Goal: Task Accomplishment & Management: Use online tool/utility

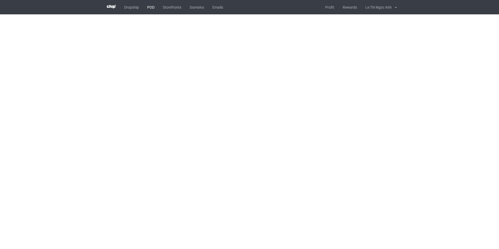
click at [153, 7] on link "POD" at bounding box center [151, 7] width 16 height 14
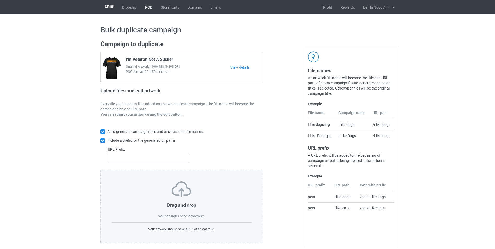
click at [149, 7] on link "POD" at bounding box center [149, 7] width 16 height 14
click at [128, 5] on link "Dropship" at bounding box center [129, 7] width 23 height 14
click at [201, 217] on label "browse" at bounding box center [198, 216] width 12 height 4
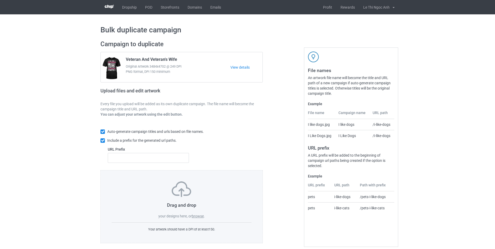
click at [0, 0] on input "browse" at bounding box center [0, 0] width 0 height 0
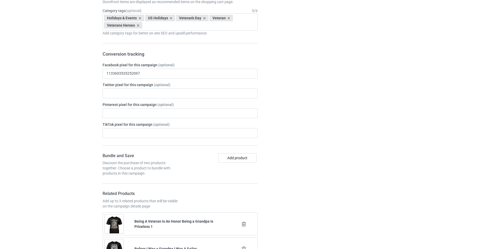
scroll to position [757, 0]
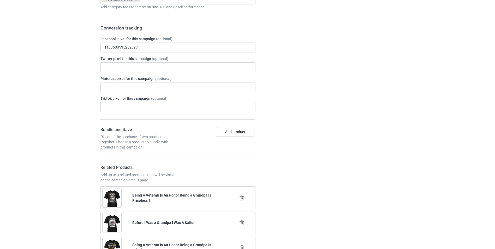
click at [242, 199] on icon at bounding box center [241, 197] width 7 height 5
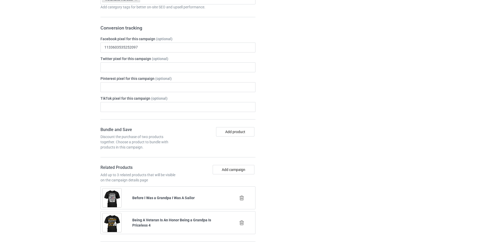
click at [243, 200] on icon at bounding box center [241, 197] width 7 height 5
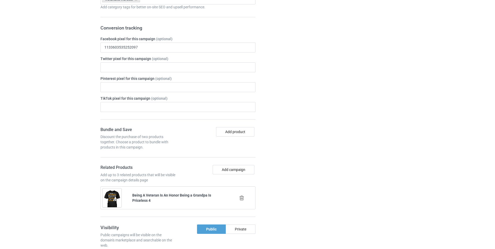
click at [242, 197] on icon at bounding box center [241, 197] width 7 height 5
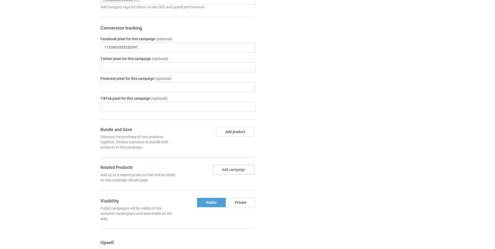
click at [239, 171] on button "Add campaign" at bounding box center [234, 169] width 42 height 9
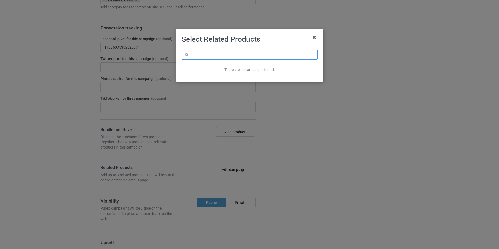
click at [203, 57] on input "text" at bounding box center [250, 55] width 136 height 10
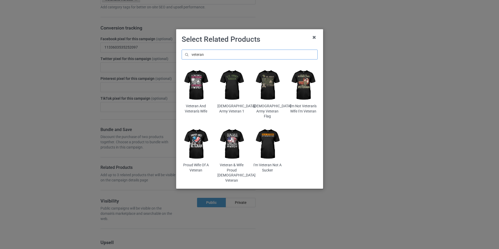
type input "veteran"
click at [228, 84] on img at bounding box center [231, 84] width 28 height 35
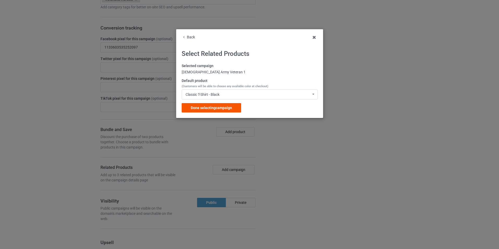
click at [217, 110] on span "Done selecting campaign" at bounding box center [211, 108] width 41 height 4
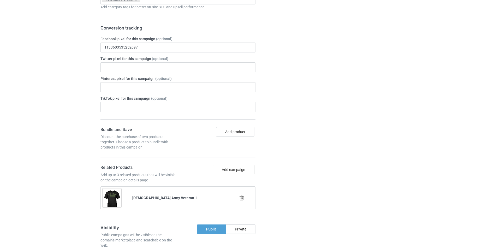
click at [232, 170] on button "Add campaign" at bounding box center [234, 169] width 42 height 9
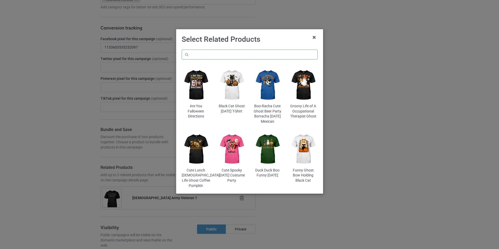
click at [209, 55] on input "text" at bounding box center [250, 55] width 136 height 10
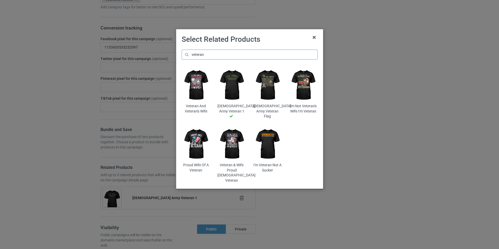
type input "veteran"
click at [198, 95] on img at bounding box center [196, 84] width 28 height 35
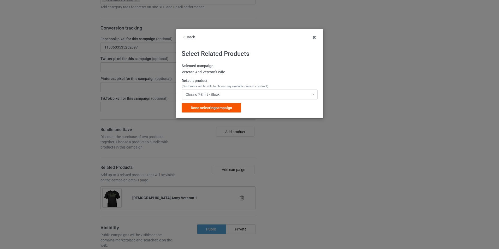
click at [218, 109] on span "Done selecting campaign" at bounding box center [211, 108] width 41 height 4
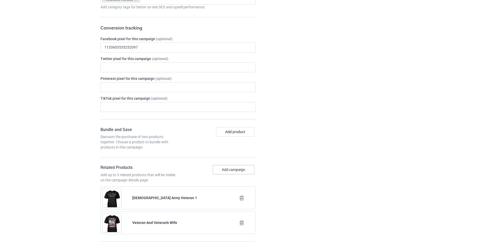
click at [240, 169] on button "Add campaign" at bounding box center [234, 169] width 42 height 9
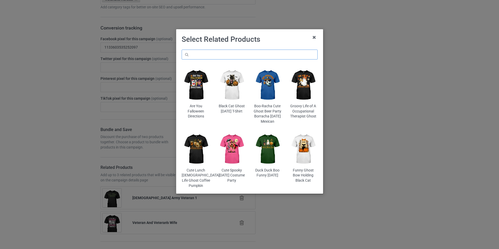
click at [251, 56] on input "text" at bounding box center [250, 55] width 136 height 10
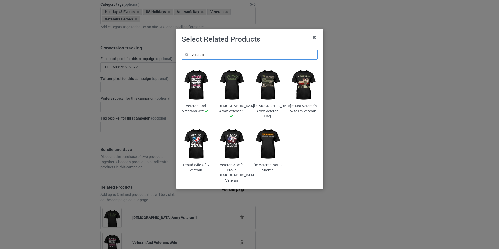
scroll to position [796, 0]
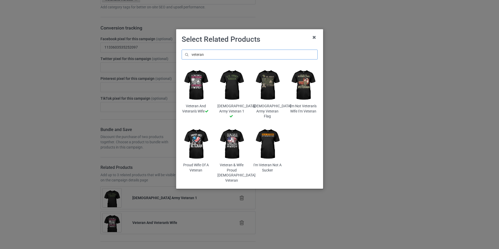
type input "veteran"
click at [200, 144] on img at bounding box center [196, 143] width 28 height 35
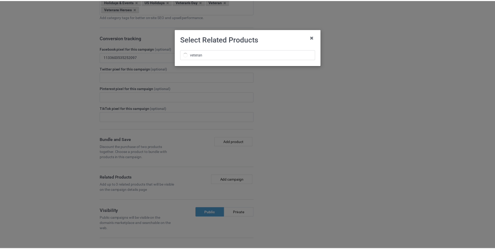
scroll to position [816, 0]
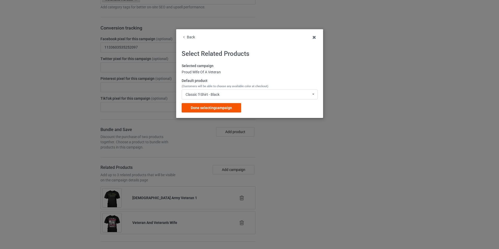
click at [227, 107] on span "Done selecting campaign" at bounding box center [211, 108] width 41 height 4
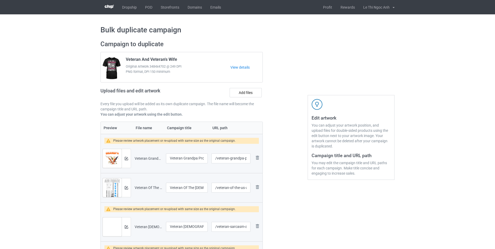
click at [109, 141] on img at bounding box center [109, 141] width 7 height 4
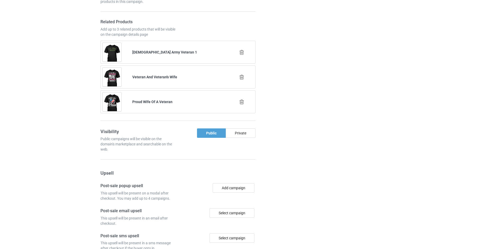
scroll to position [1085, 0]
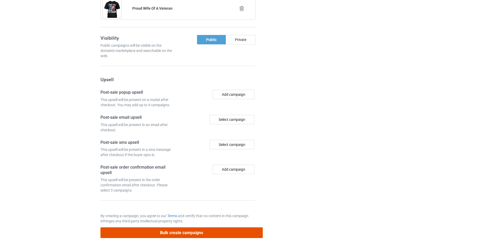
click at [188, 234] on button "Bulk create campaigns" at bounding box center [181, 232] width 162 height 11
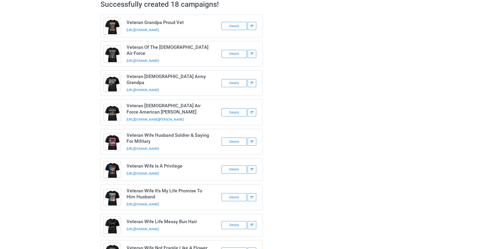
scroll to position [0, 0]
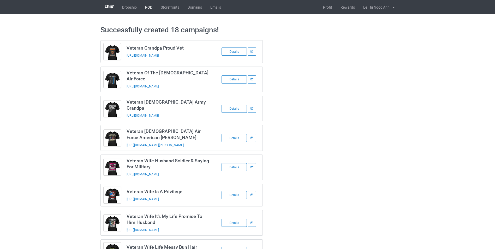
click at [146, 6] on link "POD" at bounding box center [149, 7] width 16 height 14
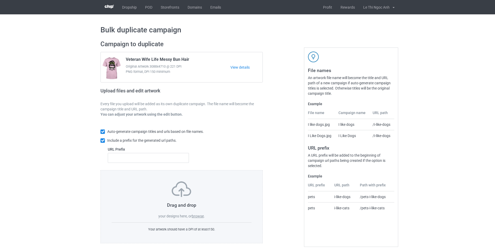
click at [199, 217] on label "browse" at bounding box center [198, 216] width 12 height 4
click at [0, 0] on input "browse" at bounding box center [0, 0] width 0 height 0
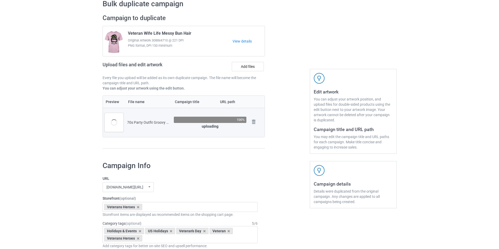
scroll to position [78, 0]
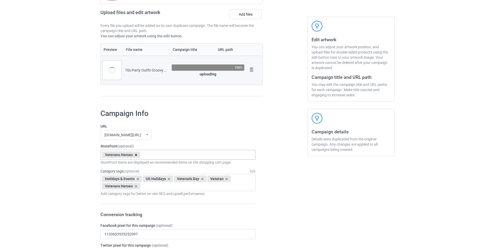
click at [136, 155] on icon at bounding box center [136, 154] width 3 height 3
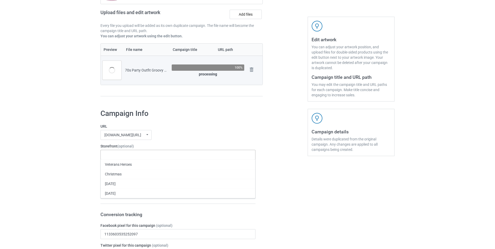
click at [135, 154] on div "Veterans Heroes Christmas Thanksgiving Halloween 68d0d39c4e33d1002edda095 68c78…" at bounding box center [177, 155] width 155 height 10
click at [118, 186] on div "[DATE]" at bounding box center [178, 184] width 154 height 10
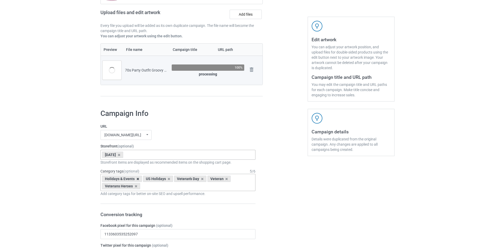
click at [136, 178] on icon at bounding box center [137, 178] width 3 height 3
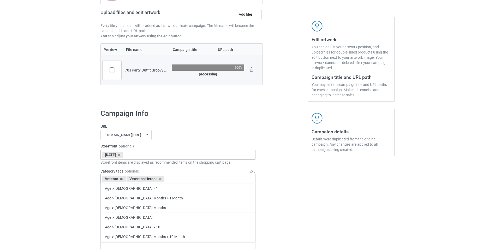
click at [120, 178] on icon at bounding box center [121, 178] width 3 height 3
click at [135, 179] on icon at bounding box center [136, 178] width 3 height 3
click at [135, 179] on div "Age > 1-19 > 1 Age > 1-12 Months > 1 Month Age > 1-12 Months Age > 1-19 Age > 1…" at bounding box center [177, 179] width 155 height 10
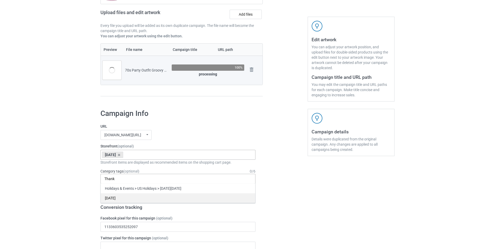
type input "Thank"
click at [113, 201] on div "[DATE]" at bounding box center [178, 198] width 154 height 10
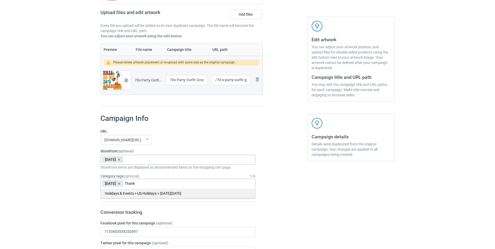
type input "Thank"
click at [135, 193] on div "Holidays & Events > US Holidays > [DATE][DATE]" at bounding box center [178, 193] width 154 height 10
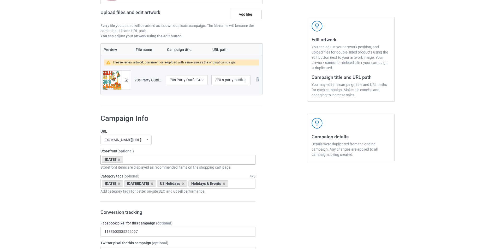
click at [125, 80] on img at bounding box center [126, 80] width 3 height 3
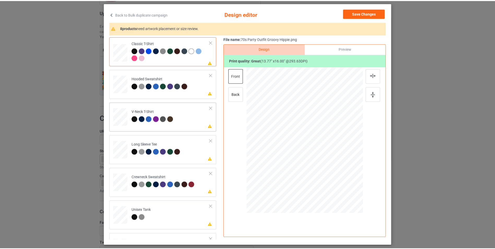
scroll to position [0, 0]
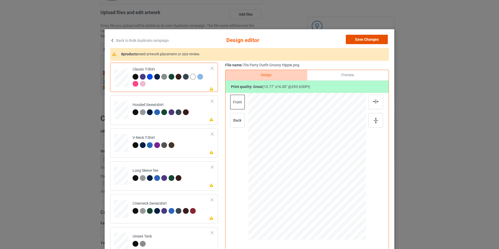
click at [373, 43] on button "Save Changes" at bounding box center [367, 39] width 42 height 9
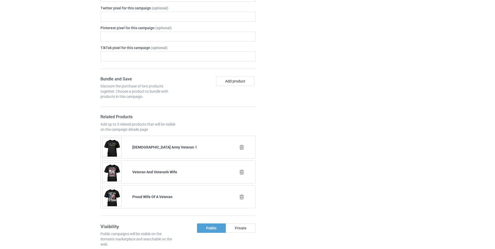
scroll to position [365, 0]
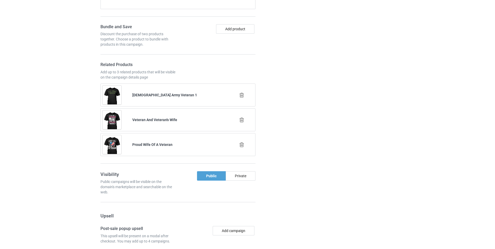
click at [240, 98] on icon at bounding box center [241, 94] width 7 height 5
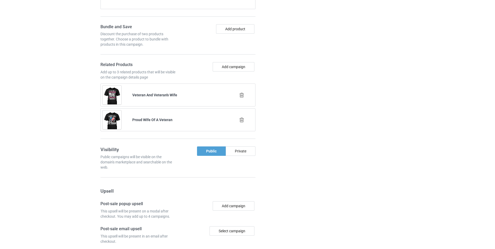
click at [242, 98] on icon at bounding box center [241, 94] width 7 height 5
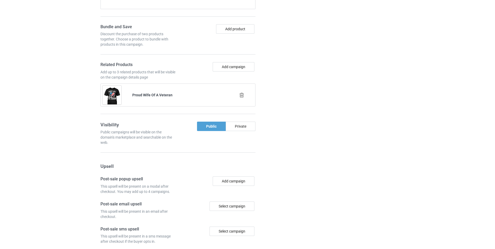
click at [244, 98] on icon at bounding box center [241, 94] width 7 height 5
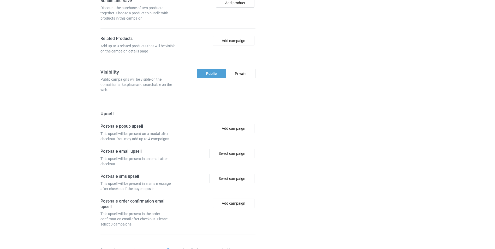
scroll to position [433, 0]
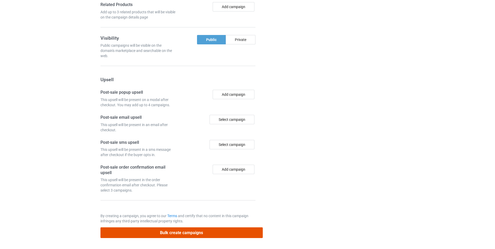
click at [188, 233] on button "Bulk create campaigns" at bounding box center [181, 232] width 162 height 11
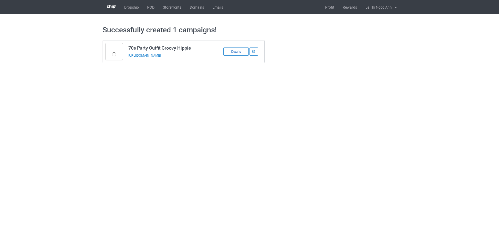
click at [236, 52] on div "Details" at bounding box center [235, 51] width 25 height 8
